Goal: Navigation & Orientation: Find specific page/section

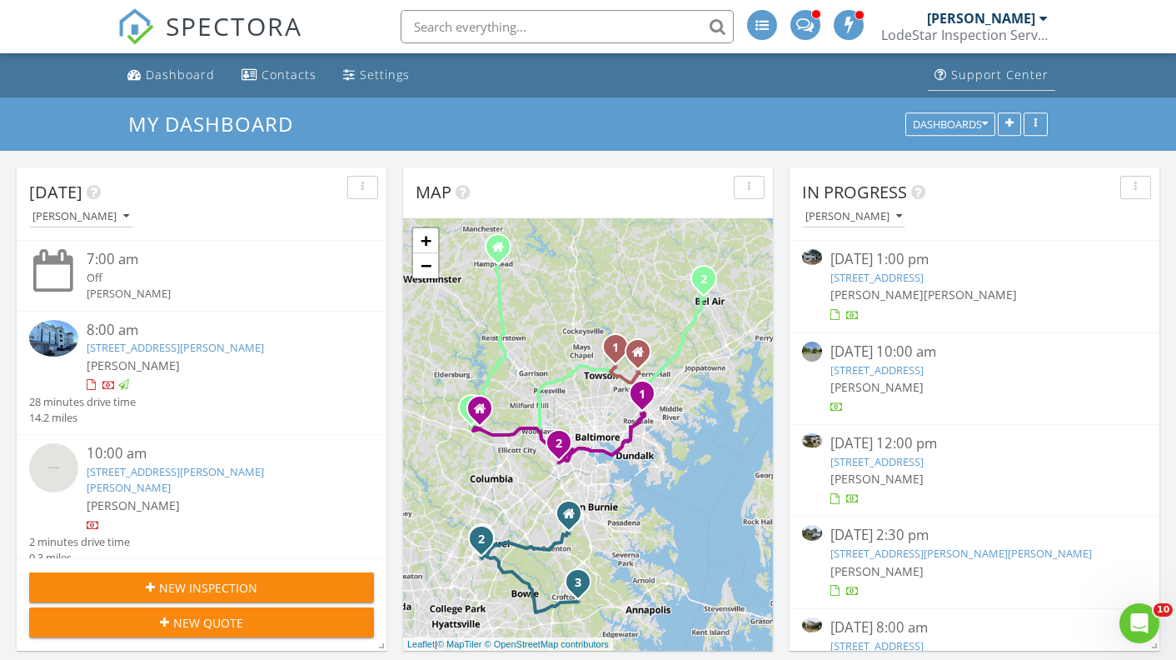
scroll to position [1350, 1177]
click at [191, 74] on div "Dashboard" at bounding box center [180, 75] width 69 height 16
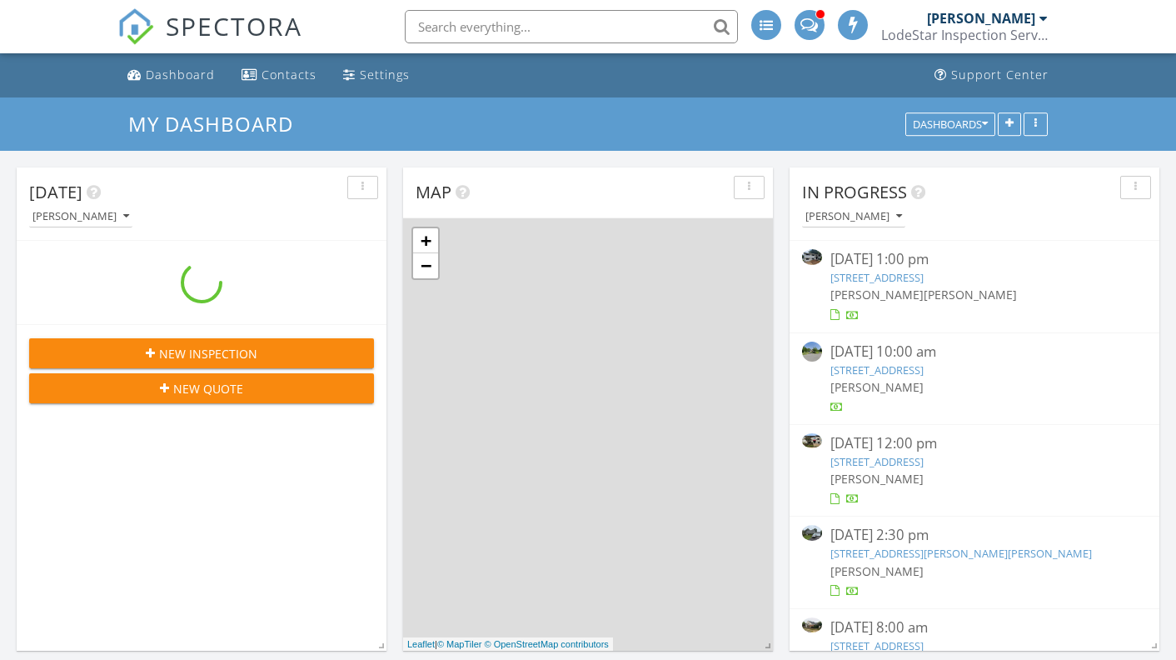
scroll to position [1350, 1177]
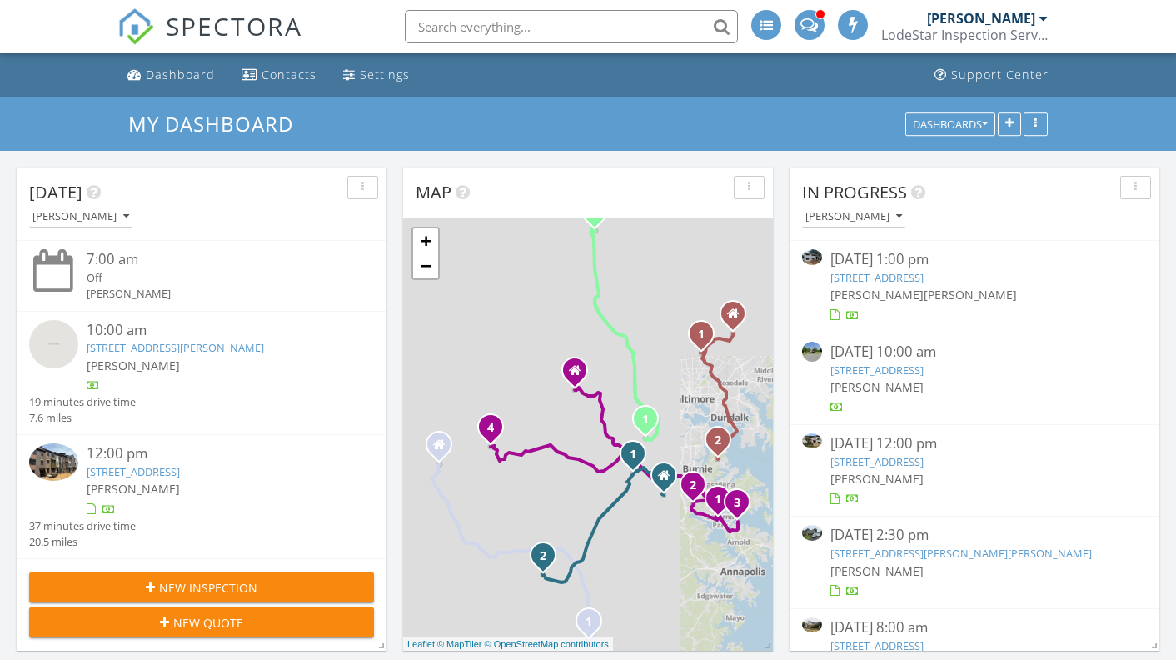
click at [215, 350] on link "7584 Carlin Rd, HANOVER, MD 21076" at bounding box center [175, 347] width 177 height 15
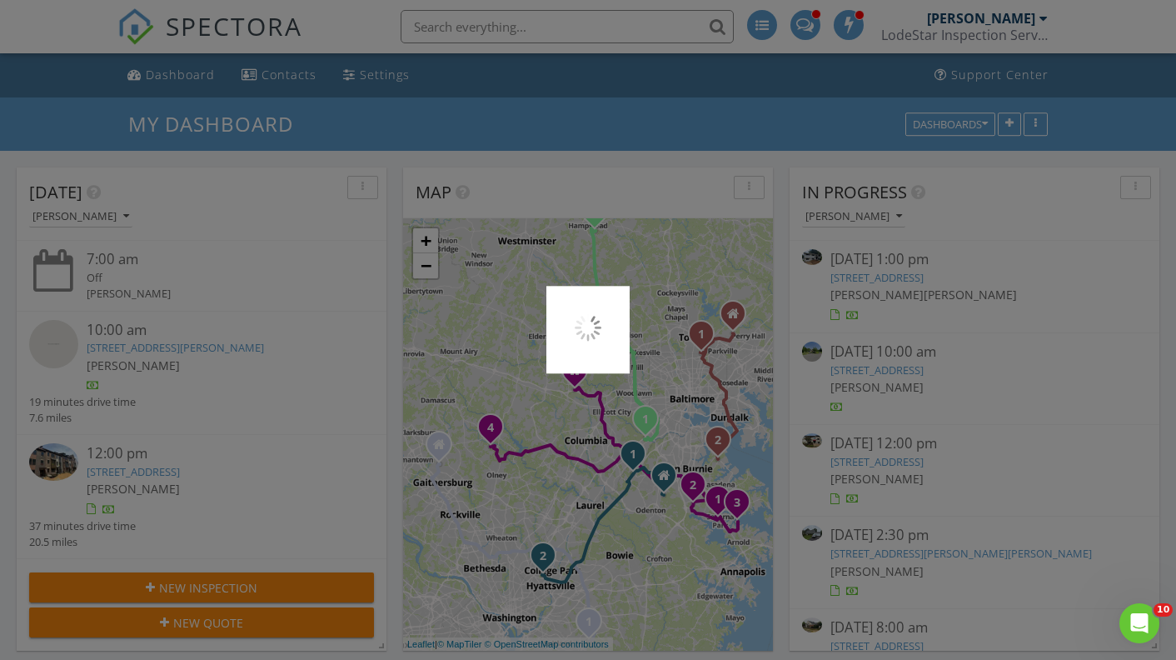
scroll to position [0, 0]
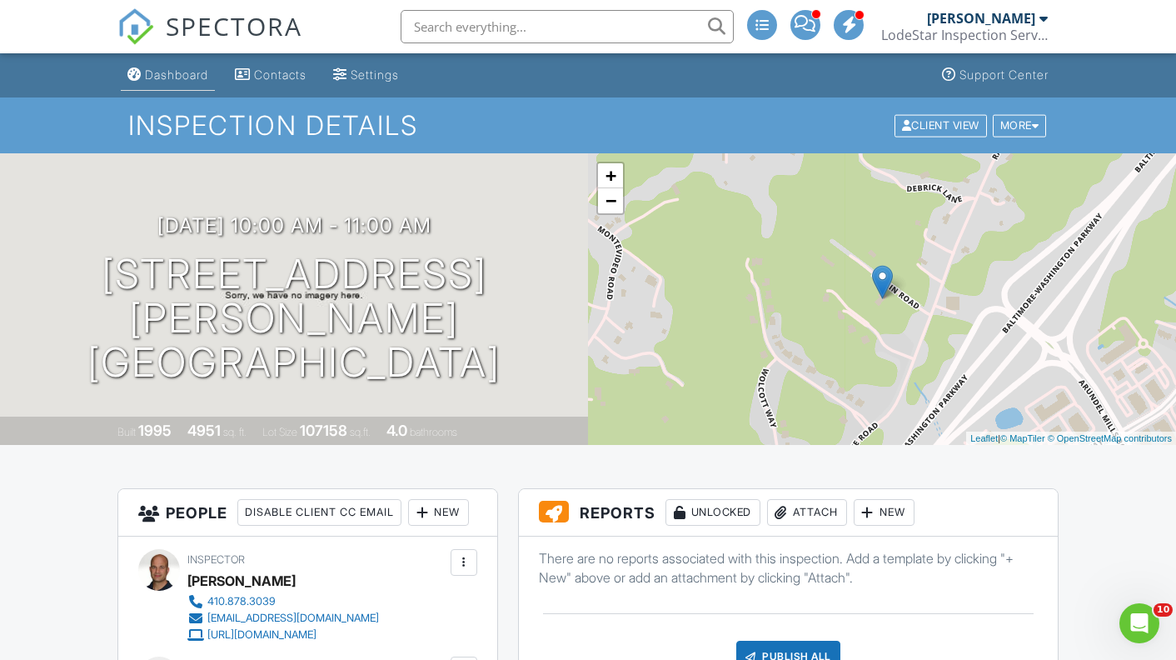
click at [194, 69] on div "Dashboard" at bounding box center [176, 74] width 63 height 14
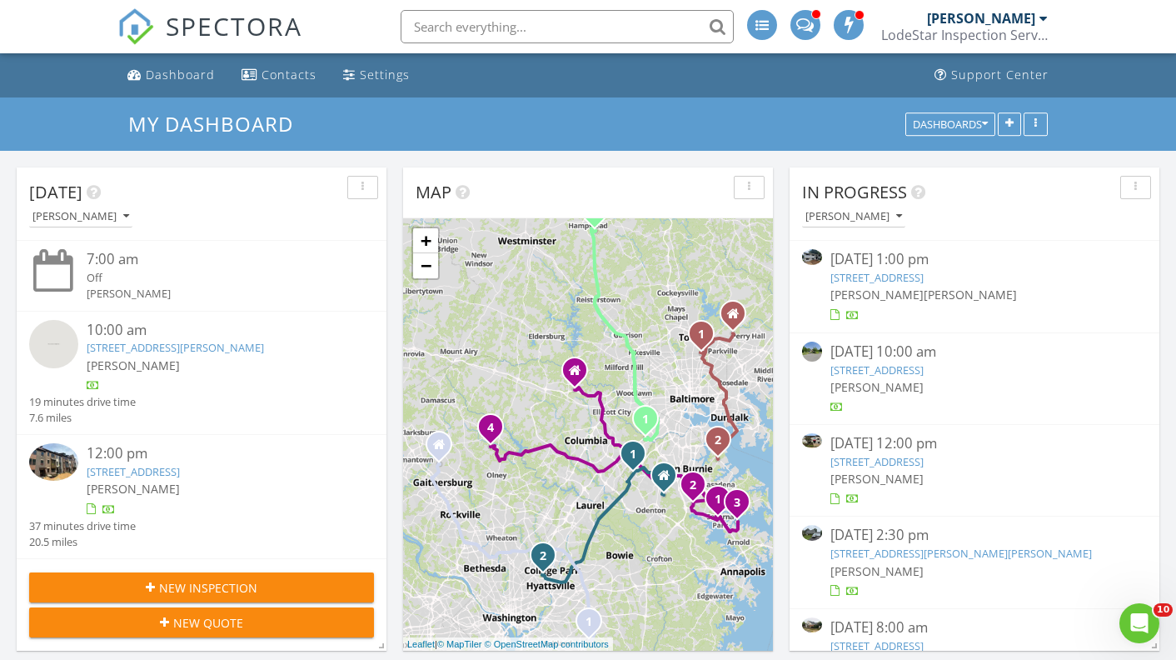
click at [180, 475] on link "3425 Whippitt Wy, Hyattsville, MD 20782" at bounding box center [133, 471] width 93 height 15
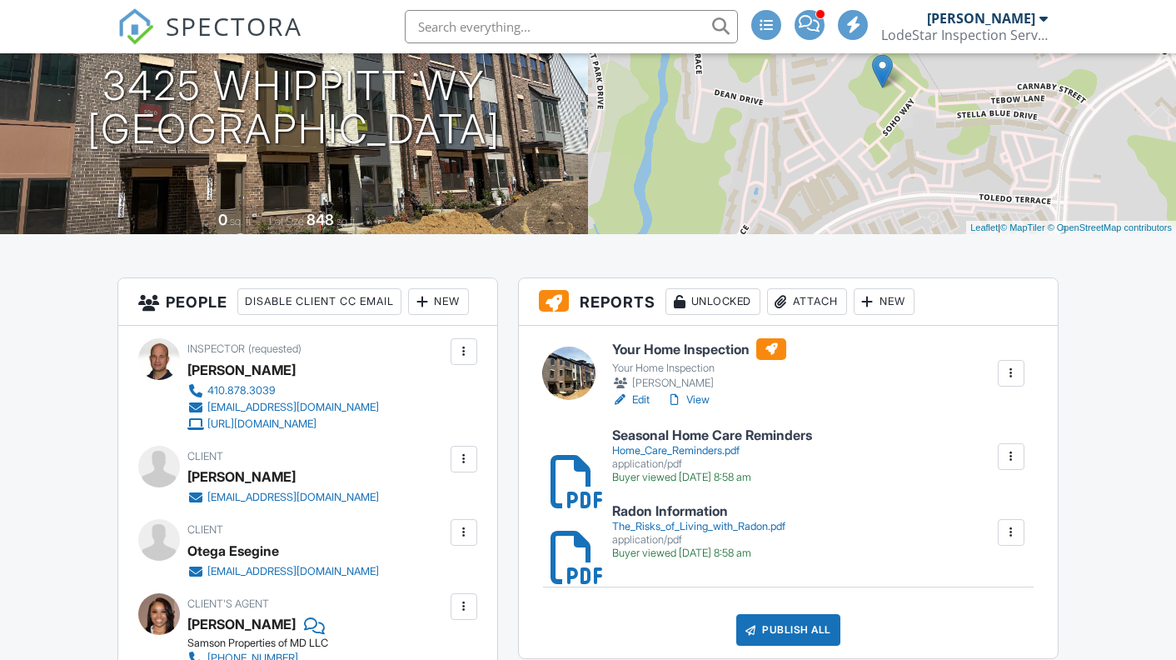
scroll to position [211, 0]
click at [560, 387] on div at bounding box center [568, 373] width 53 height 53
